Goal: Find specific page/section: Find specific page/section

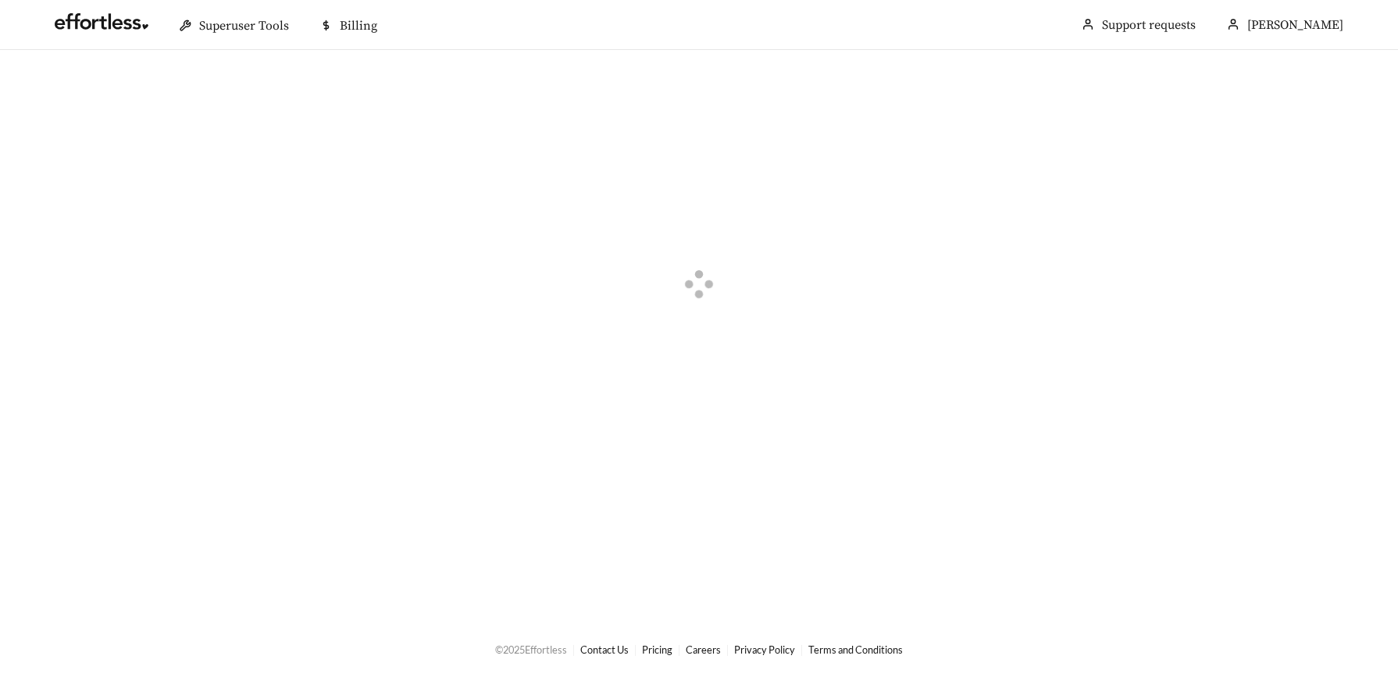
click at [350, 501] on div at bounding box center [699, 287] width 1398 height 474
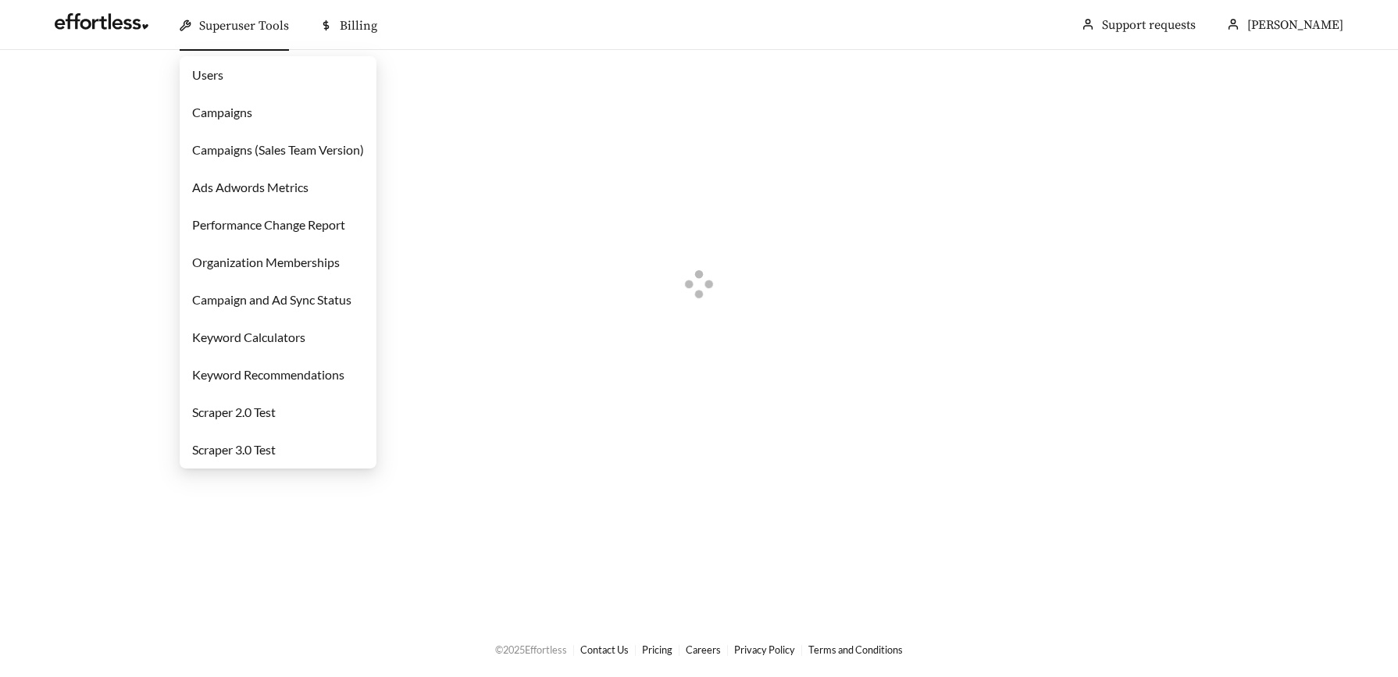
click at [236, 116] on link "Campaigns" at bounding box center [222, 112] width 60 height 15
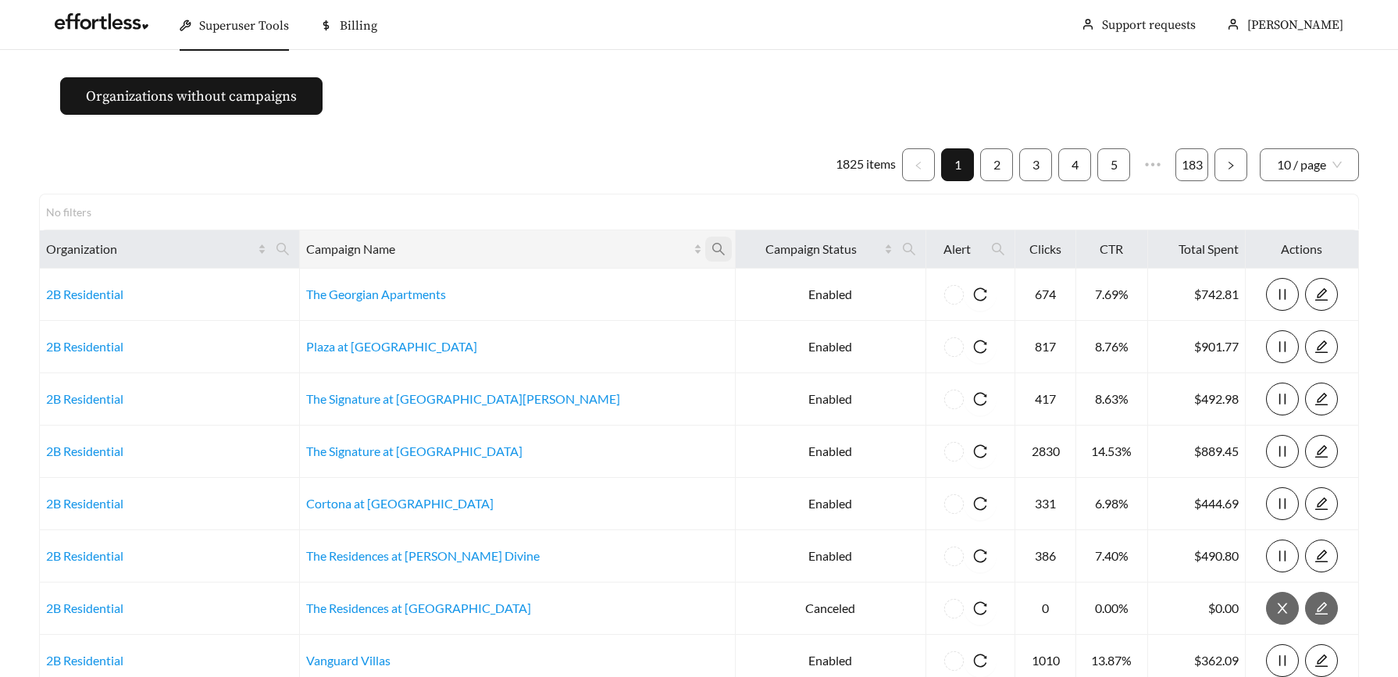
click at [712, 249] on icon "search" at bounding box center [719, 249] width 14 height 14
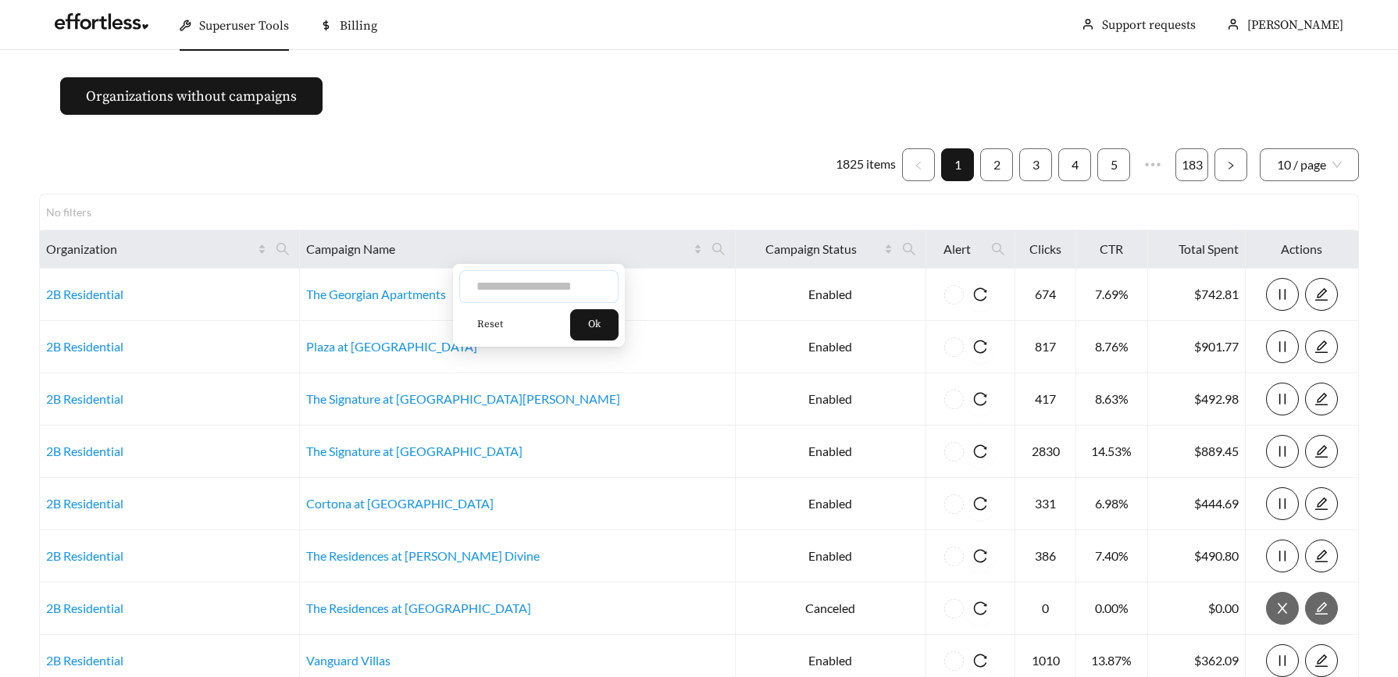
click at [541, 287] on input "text" at bounding box center [538, 286] width 159 height 33
type input "******"
click at [601, 318] on span "Ok" at bounding box center [594, 325] width 12 height 16
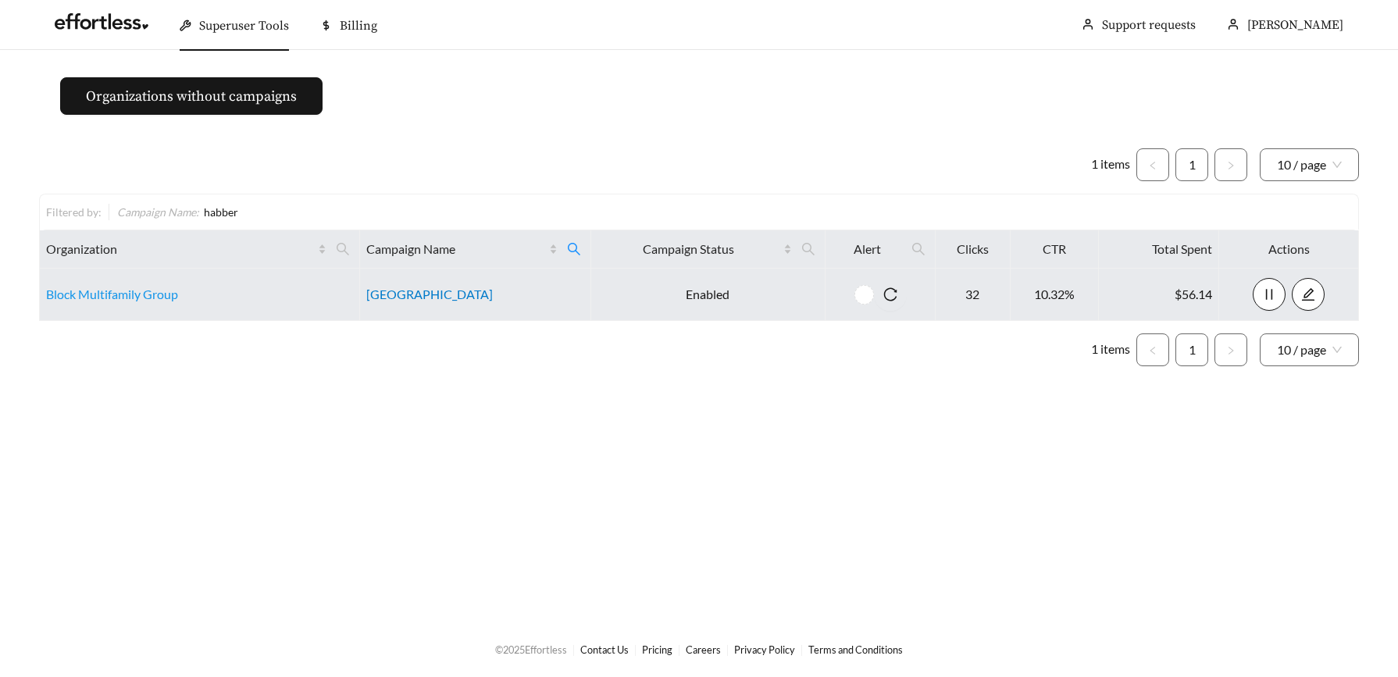
click at [402, 294] on link "Habberton Ridge" at bounding box center [429, 294] width 127 height 15
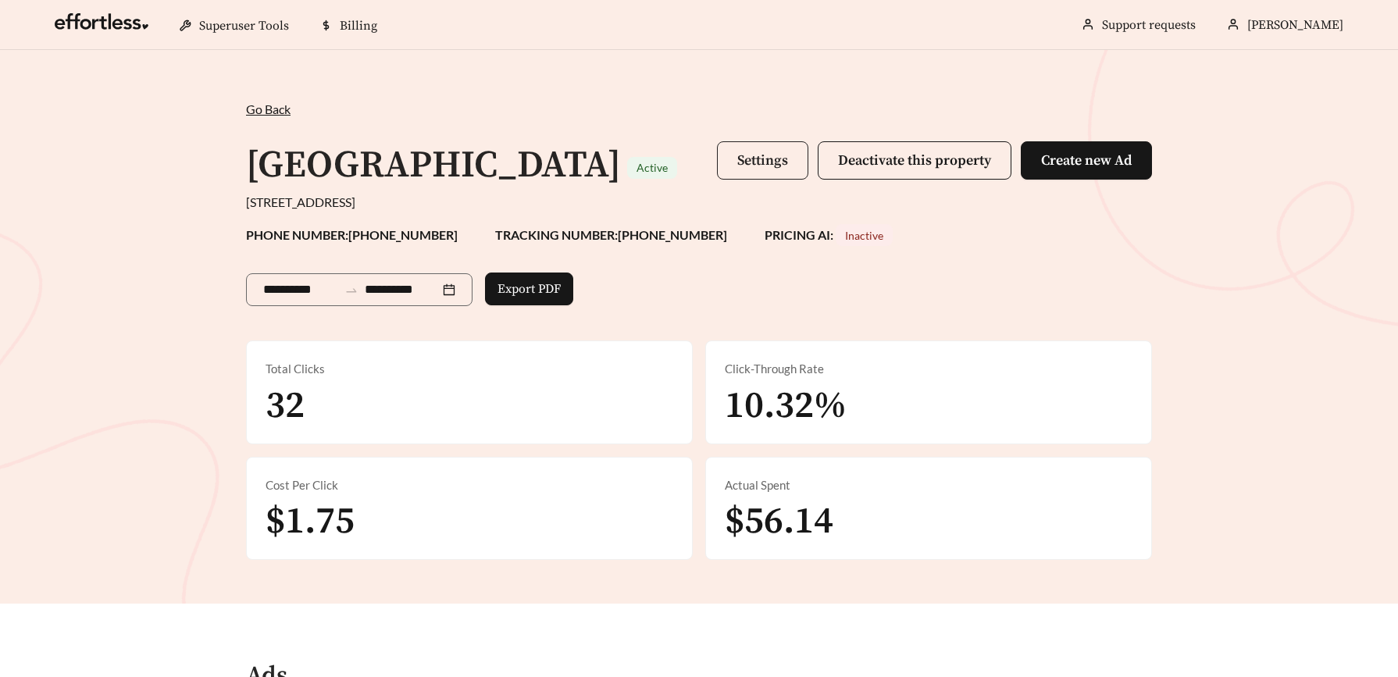
click at [777, 155] on span "Settings" at bounding box center [762, 161] width 51 height 18
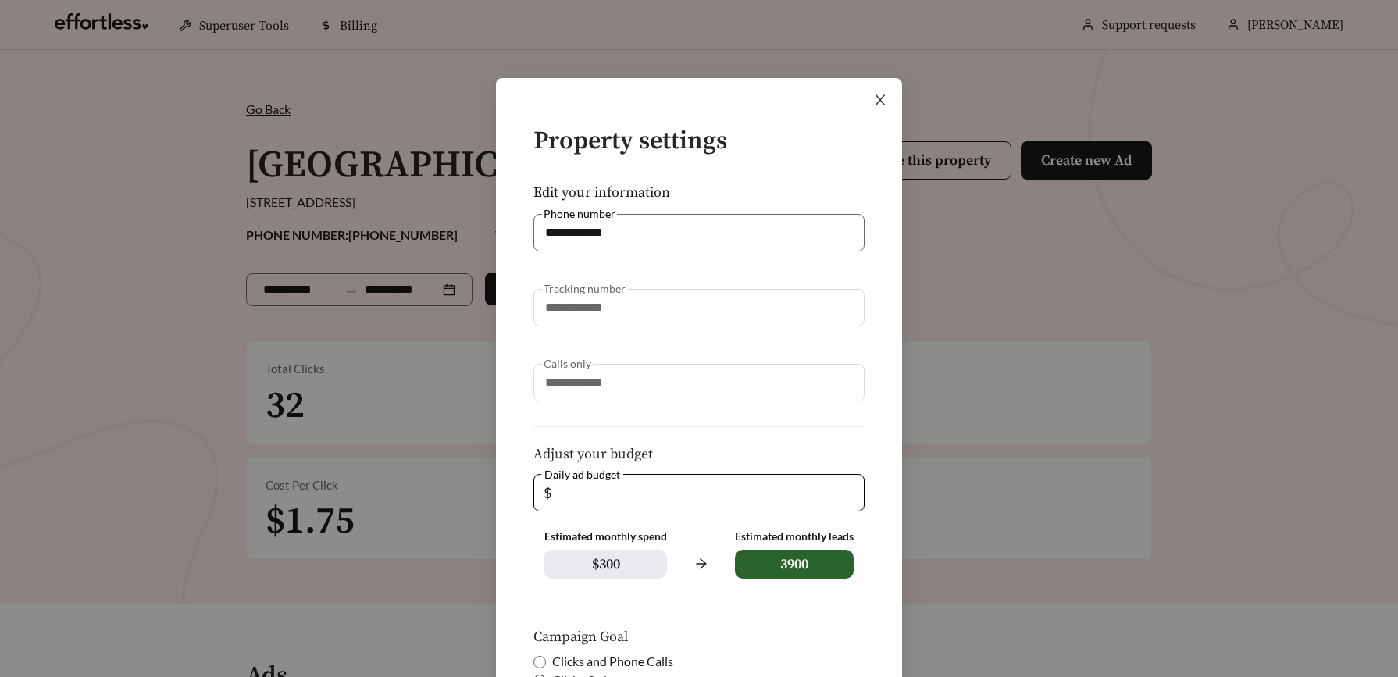
click at [877, 98] on icon "close" at bounding box center [880, 100] width 14 height 14
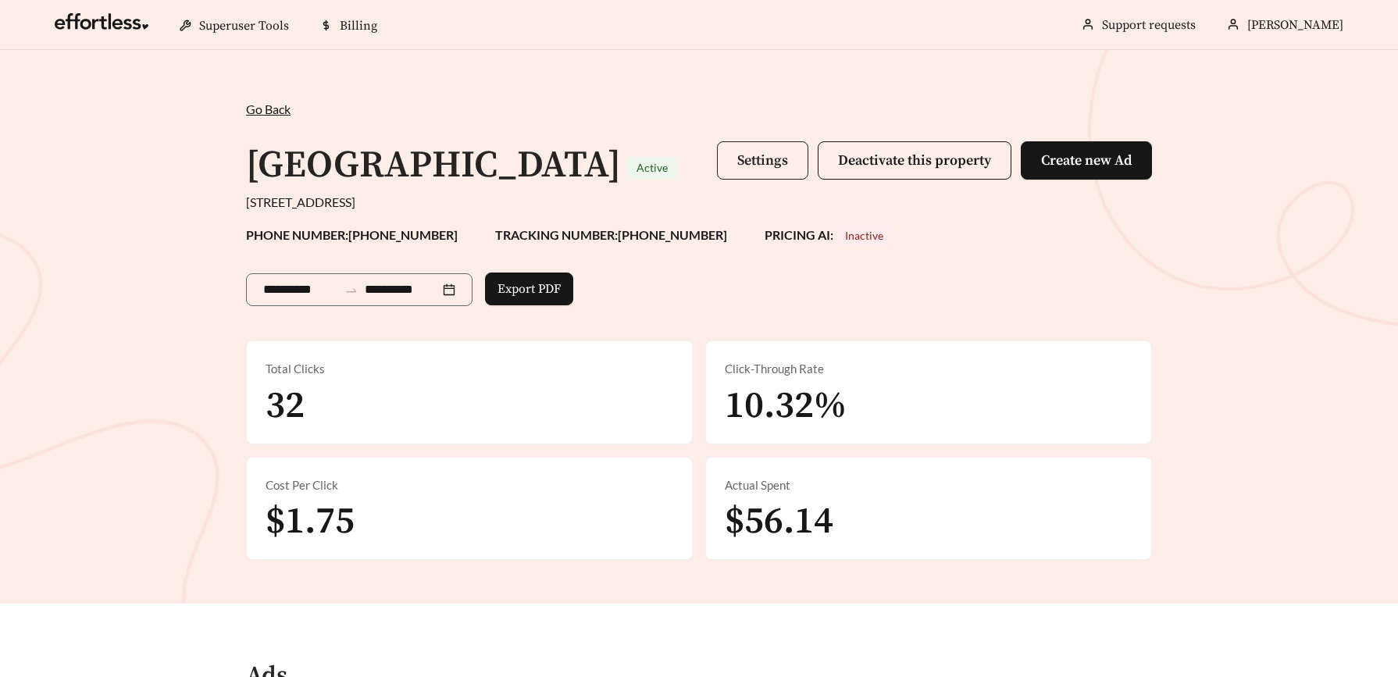
click at [780, 148] on button "Settings" at bounding box center [762, 160] width 91 height 38
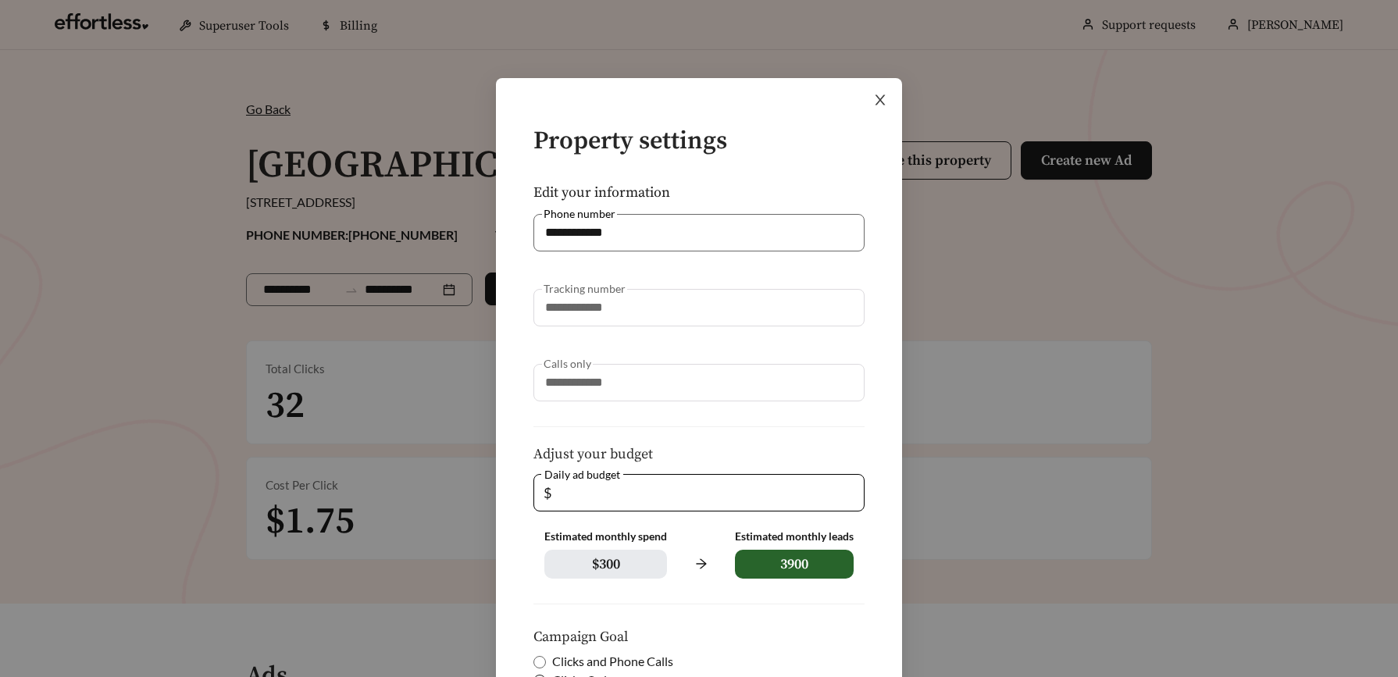
click at [877, 100] on icon "close" at bounding box center [880, 100] width 14 height 14
